Goal: Task Accomplishment & Management: Manage account settings

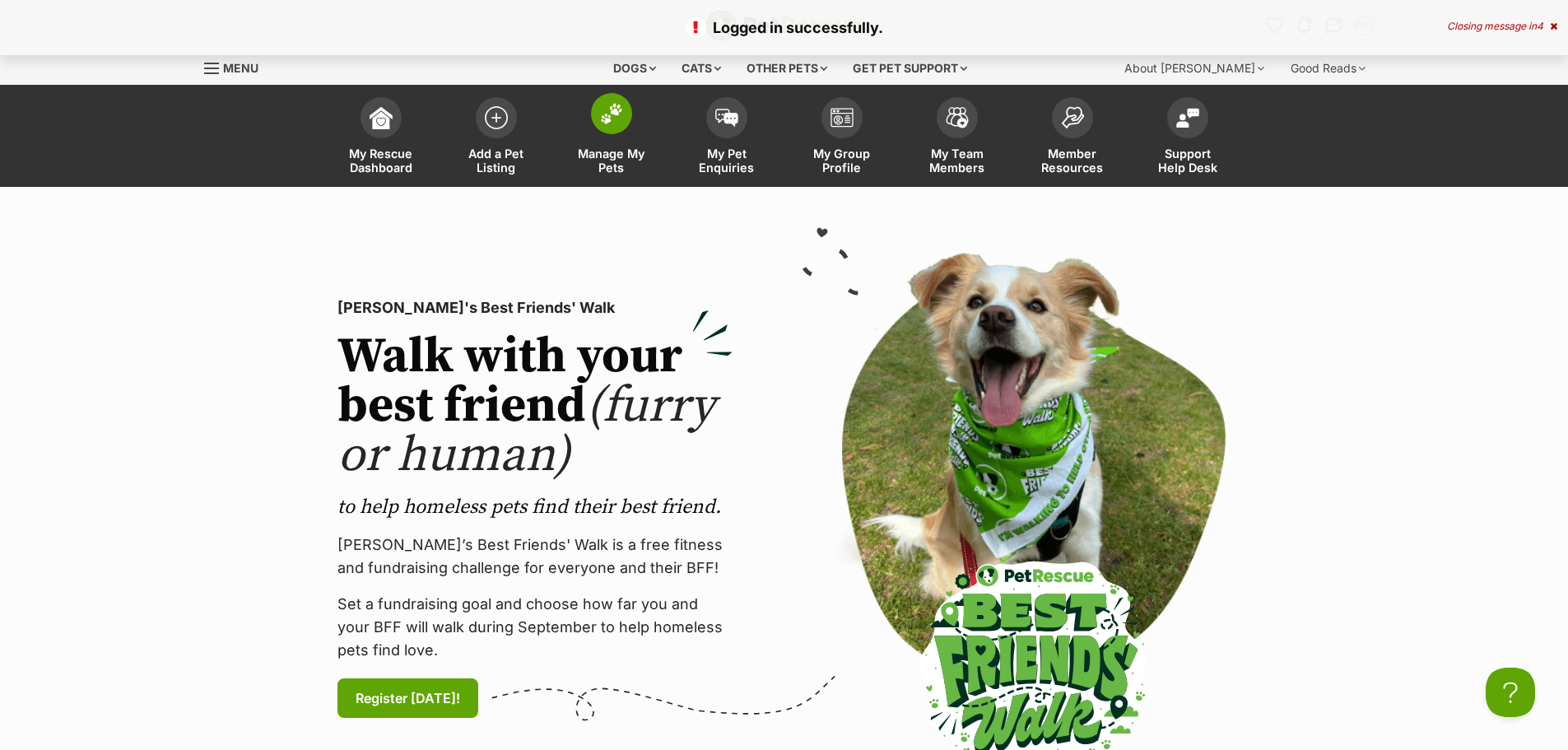
click at [627, 126] on span at bounding box center [611, 113] width 41 height 41
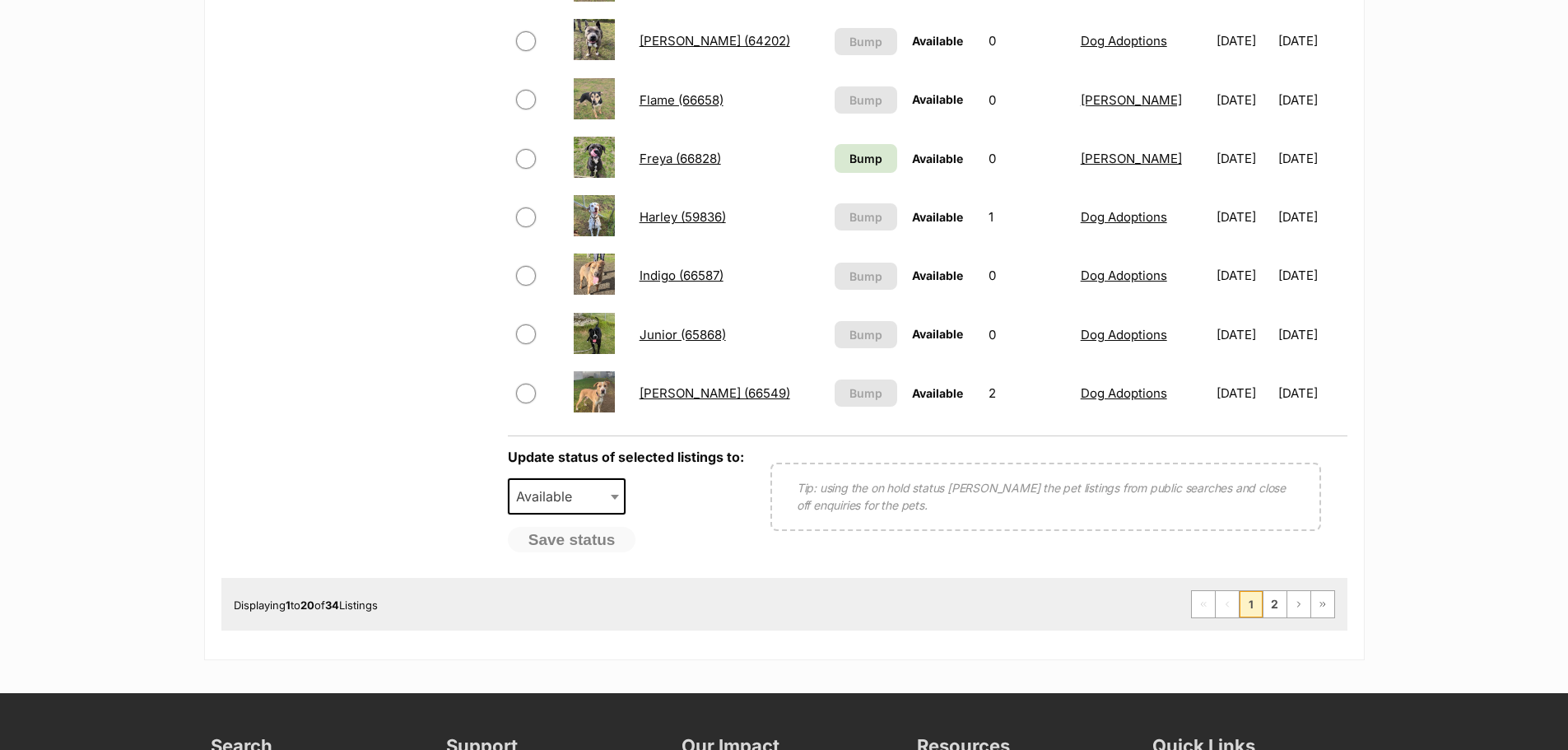
scroll to position [1235, 0]
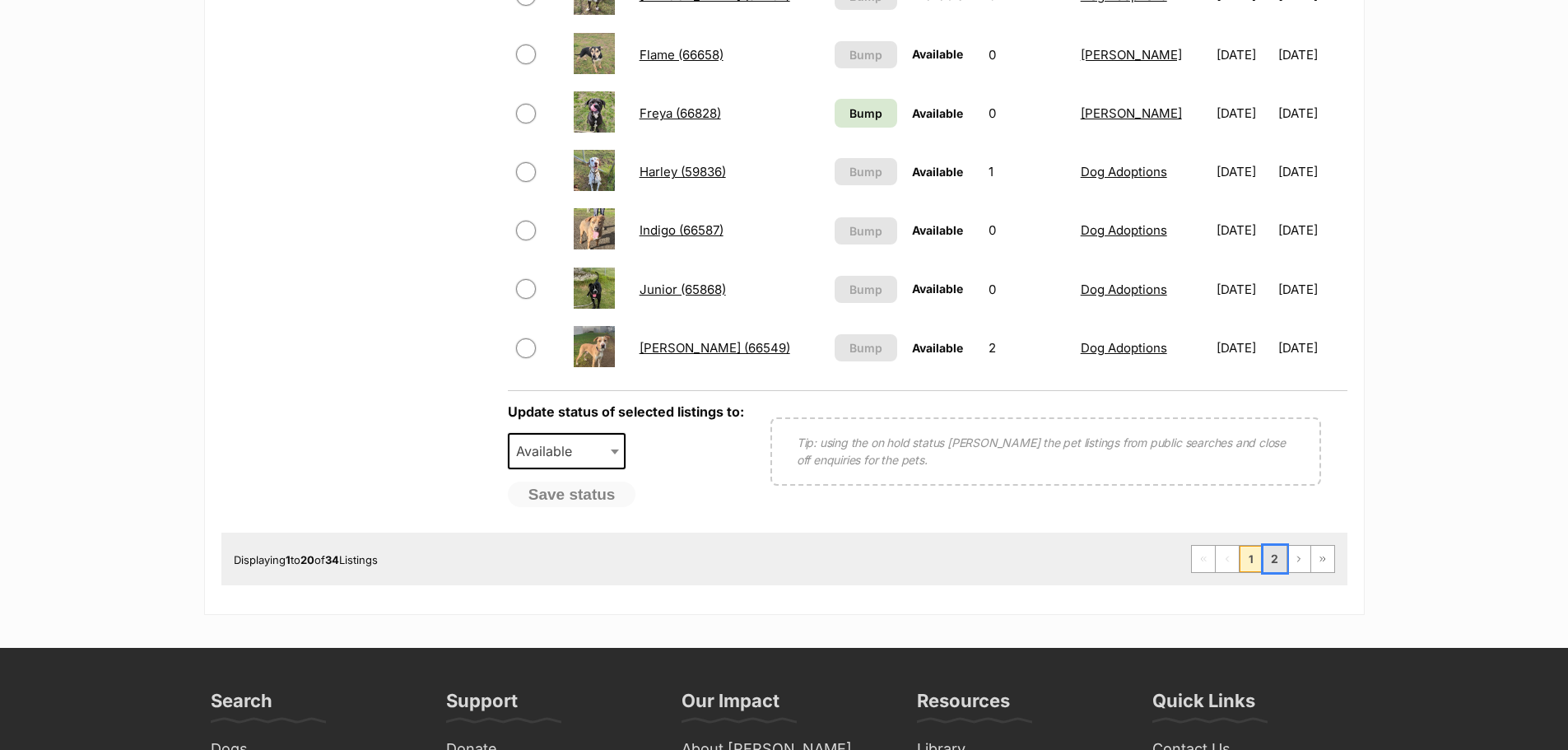
click at [1282, 564] on link "2" at bounding box center [1275, 559] width 23 height 26
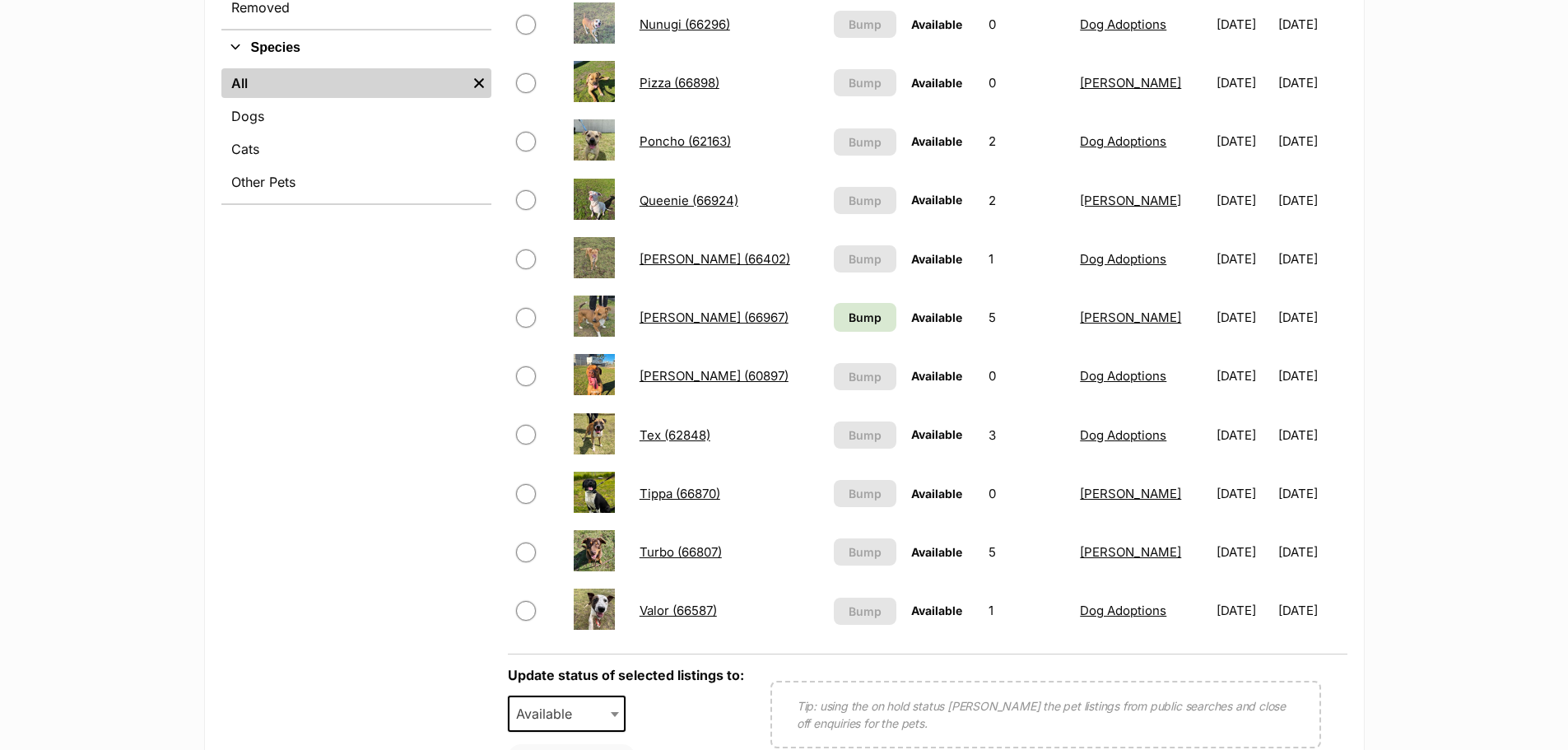
scroll to position [659, 0]
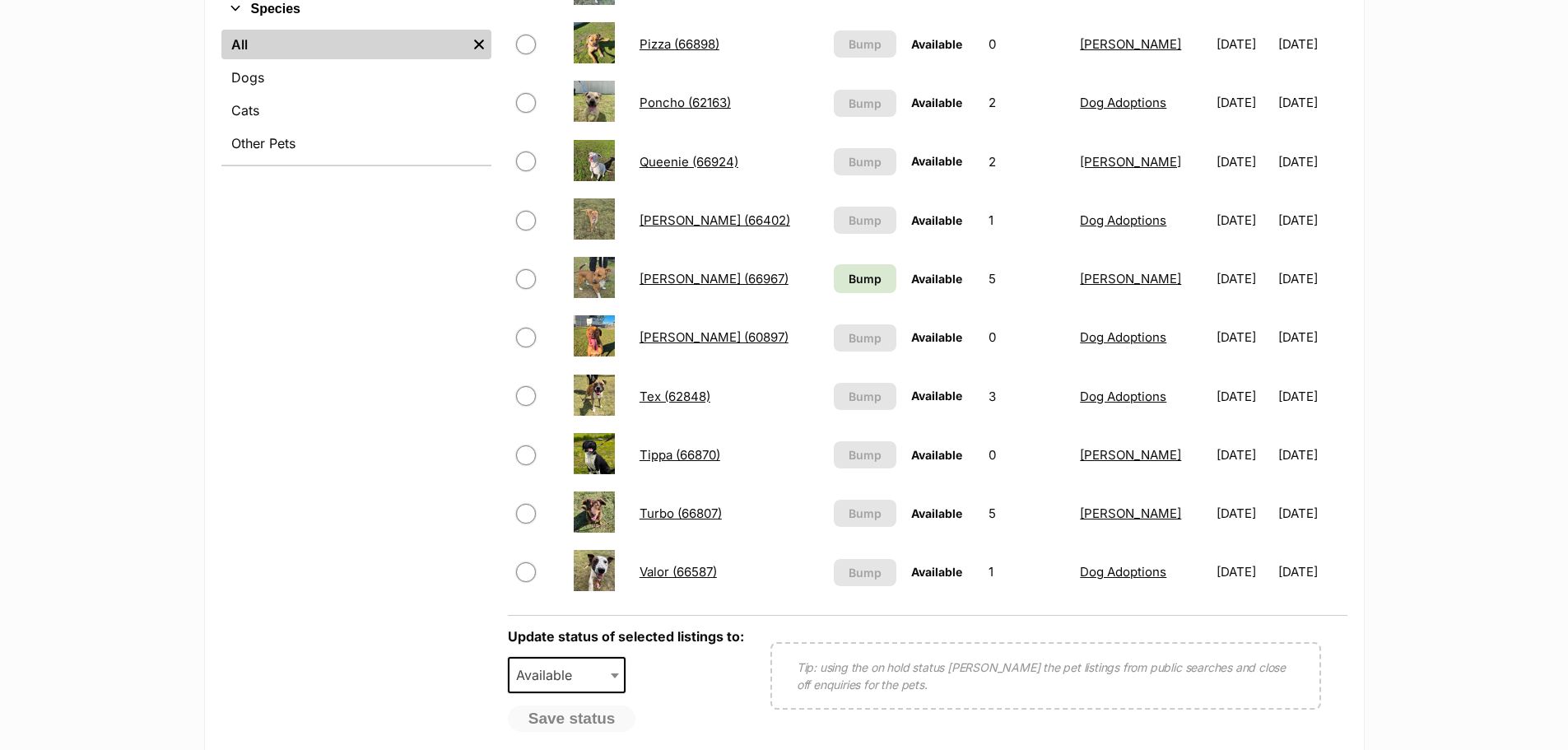
click at [531, 460] on input "checkbox" at bounding box center [526, 455] width 20 height 20
checkbox input "true"
click at [575, 685] on span "Available" at bounding box center [549, 675] width 79 height 23
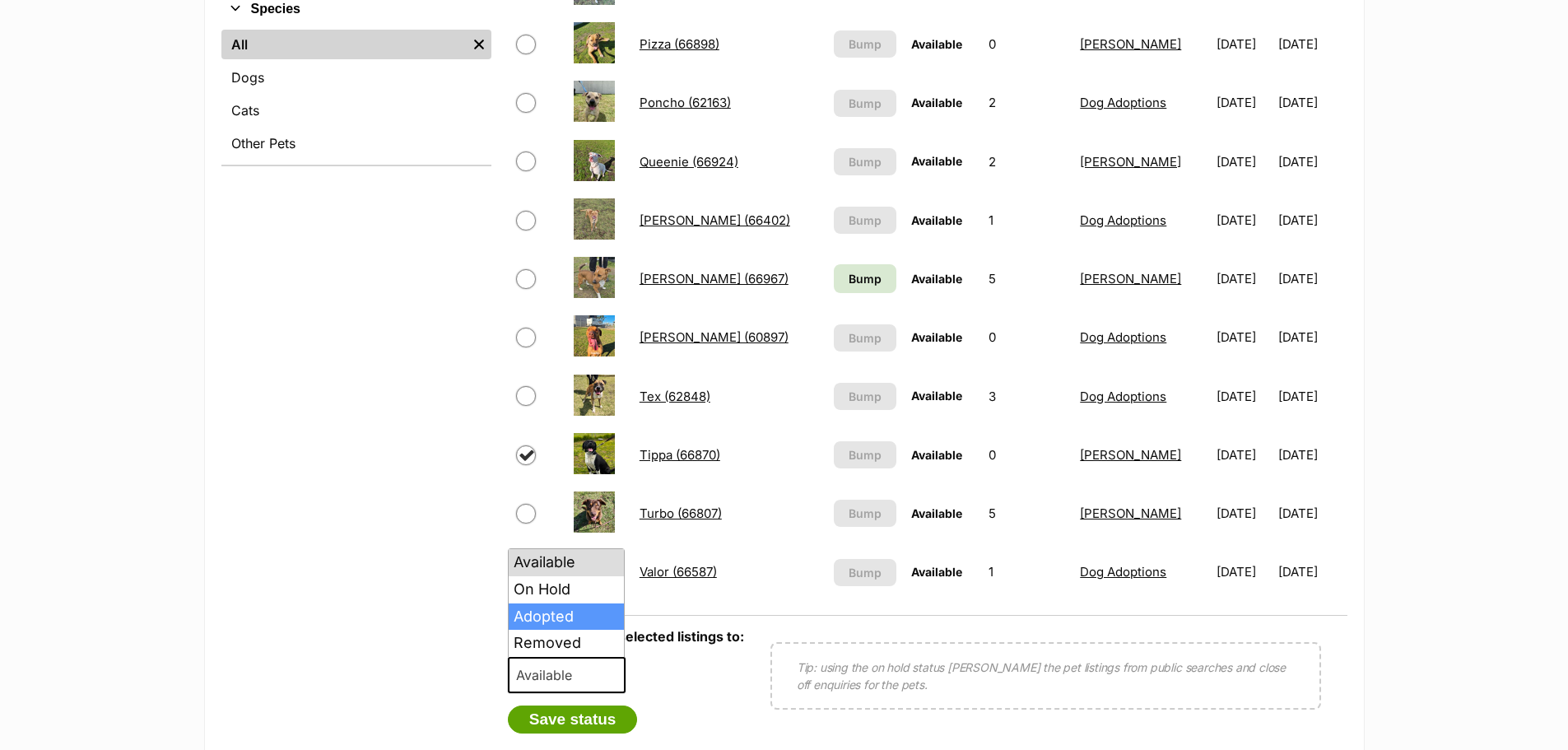
select select "rehomed"
click at [613, 713] on button "Save status" at bounding box center [573, 720] width 130 height 28
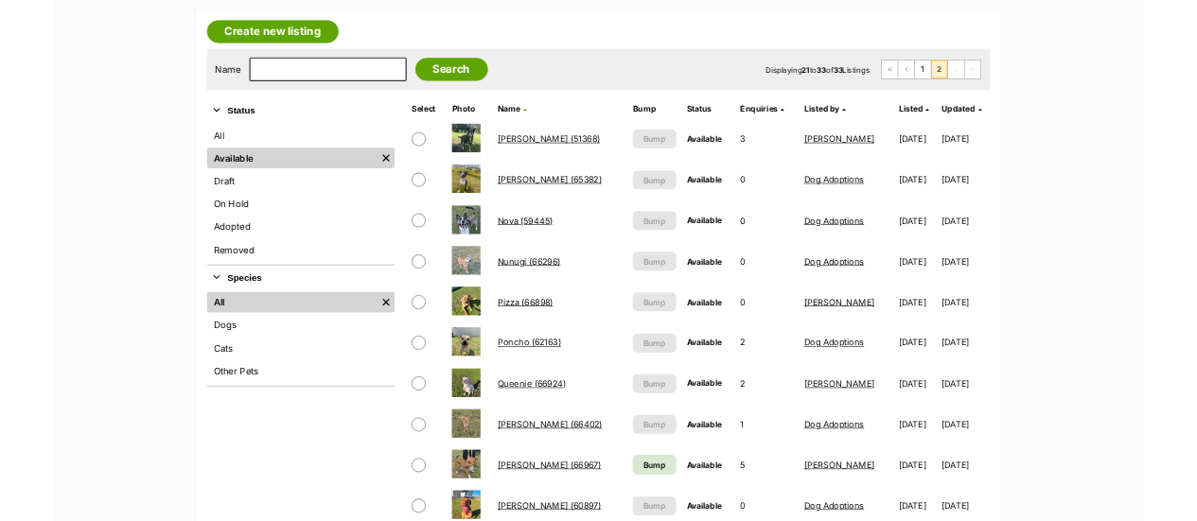
scroll to position [284, 0]
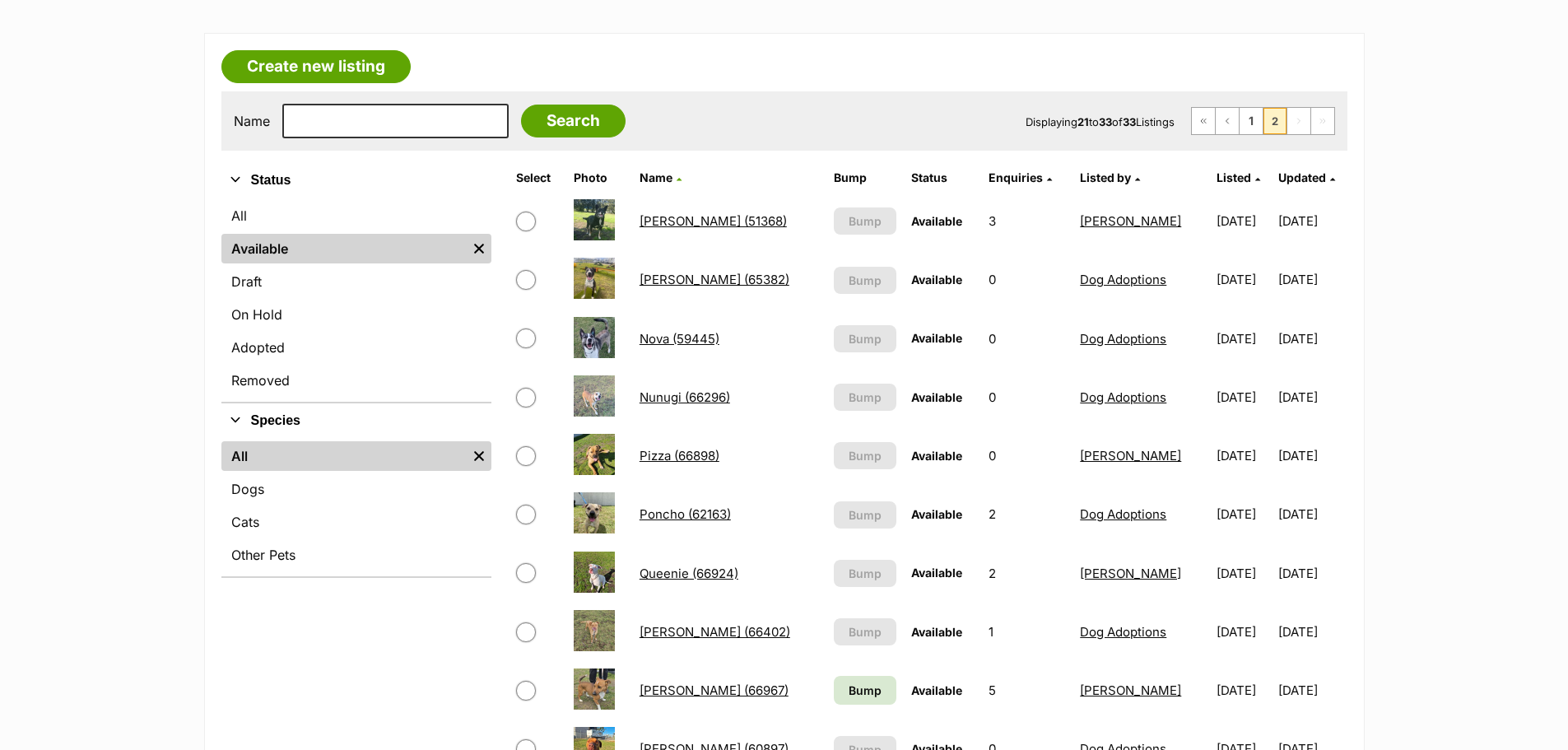
drag, startPoint x: 704, startPoint y: 615, endPoint x: 737, endPoint y: 618, distance: 33.1
click at [713, 615] on td "Quinn (66402)" at bounding box center [729, 631] width 192 height 57
